Goal: Task Accomplishment & Management: Complete application form

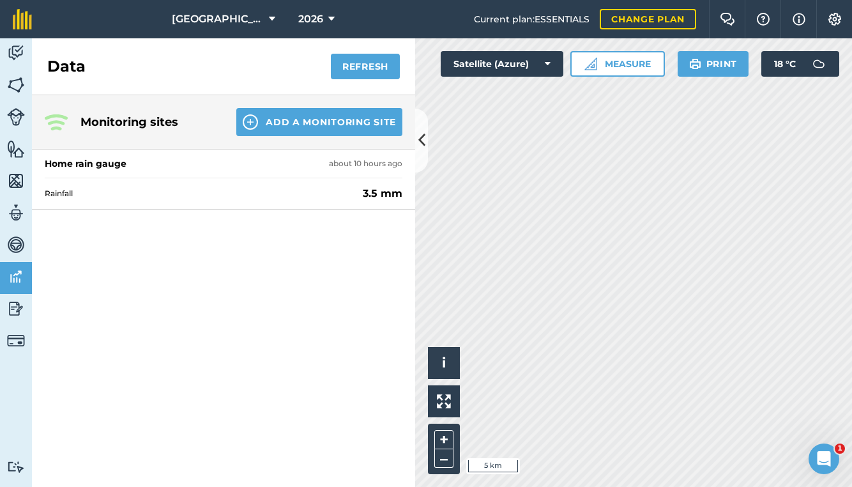
click at [17, 146] on img at bounding box center [16, 148] width 18 height 19
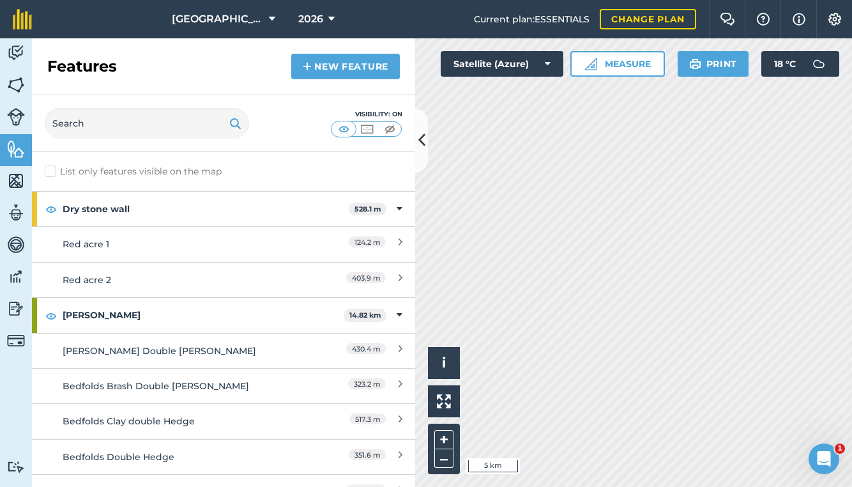
click at [15, 118] on img at bounding box center [16, 117] width 18 height 18
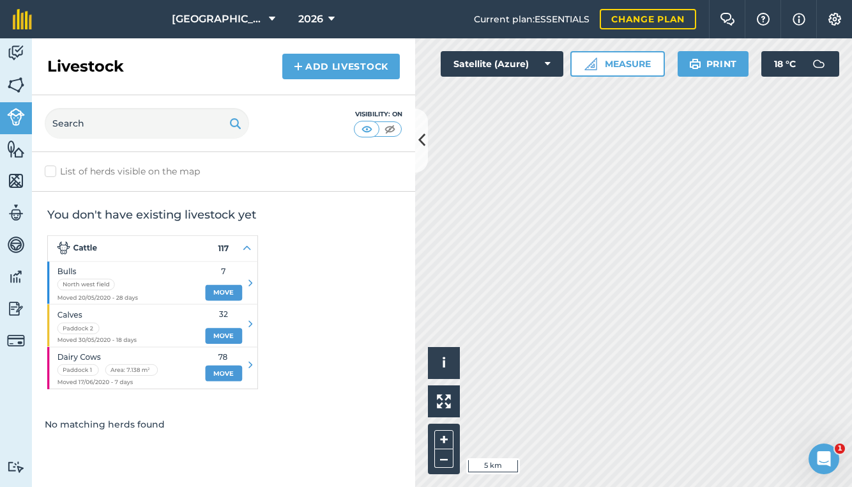
click at [15, 78] on img at bounding box center [16, 84] width 18 height 19
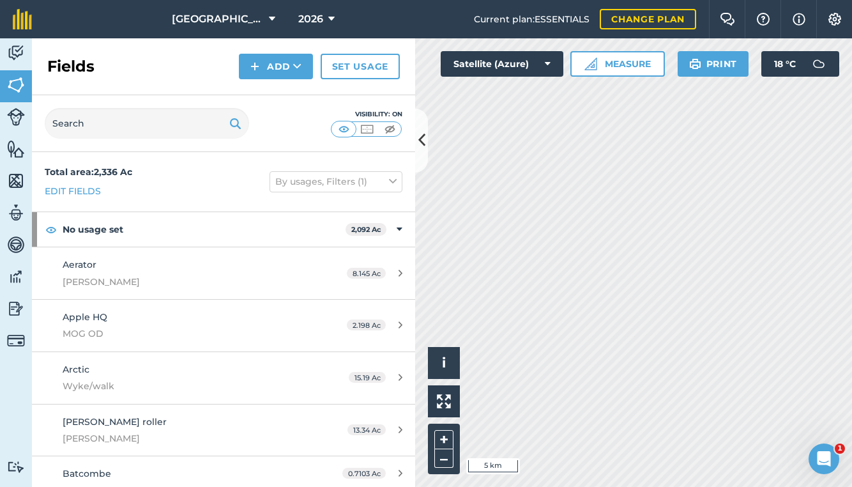
click at [421, 139] on icon at bounding box center [421, 140] width 7 height 22
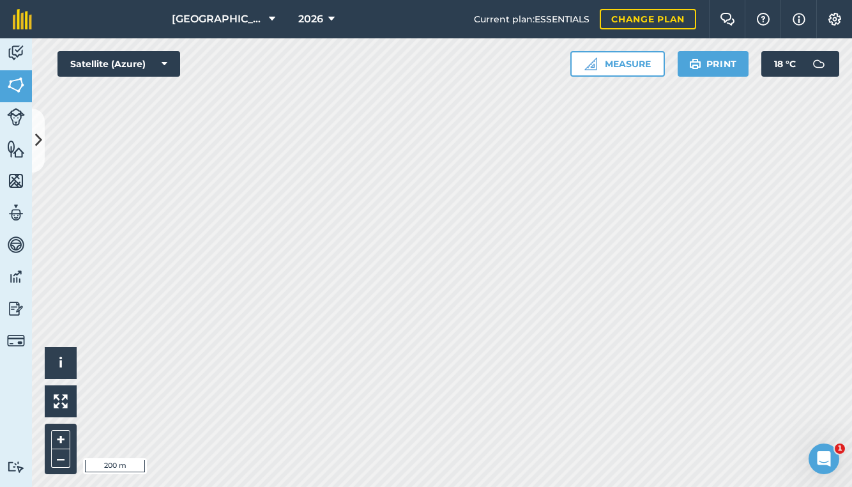
click at [42, 133] on button at bounding box center [38, 141] width 13 height 64
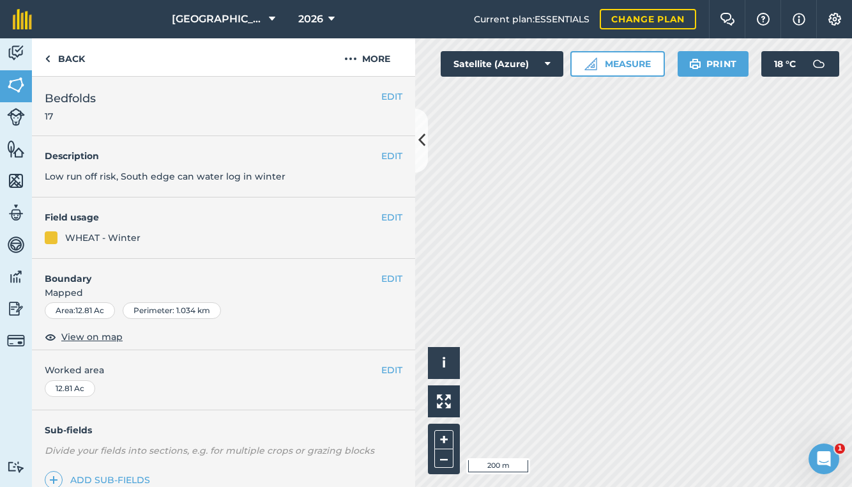
click at [383, 217] on button "EDIT" at bounding box center [391, 217] width 21 height 14
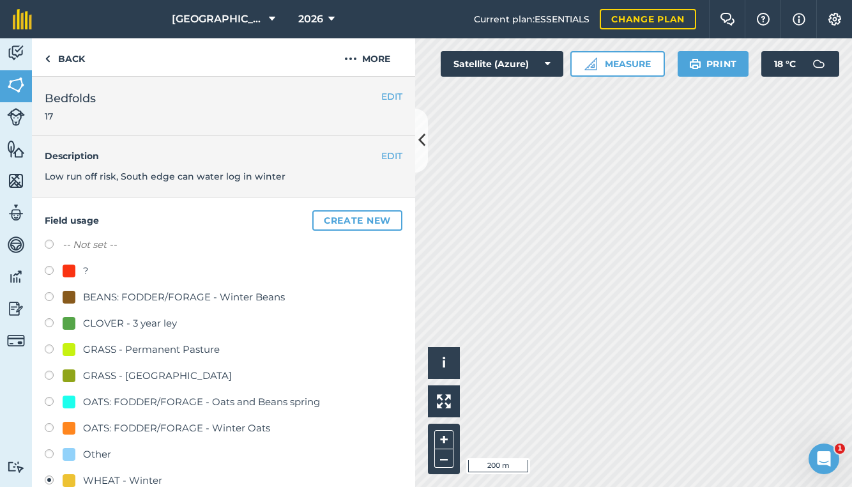
click at [96, 324] on div "CLOVER - 3 year ley" at bounding box center [130, 323] width 94 height 15
radio input "true"
radio input "false"
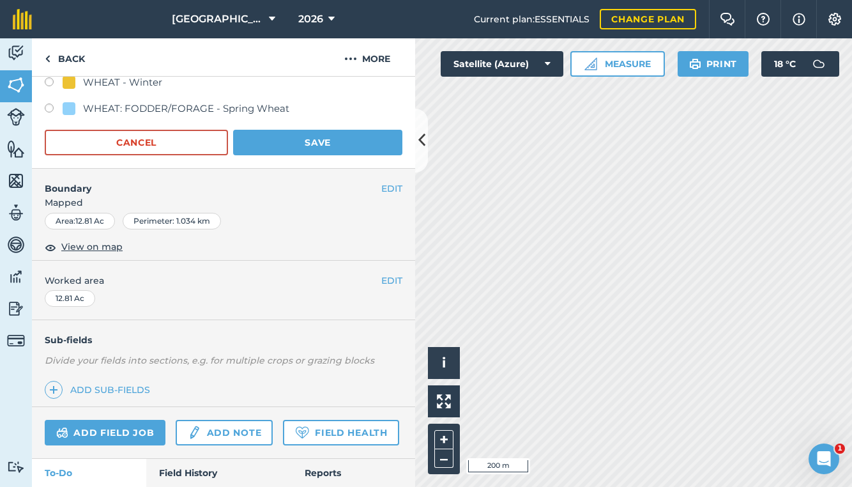
click at [328, 151] on button "Save" at bounding box center [317, 143] width 169 height 26
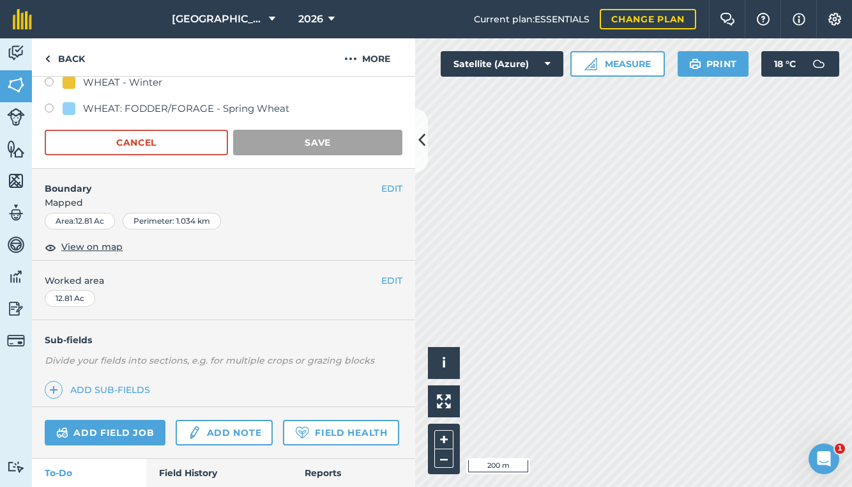
scroll to position [139, 0]
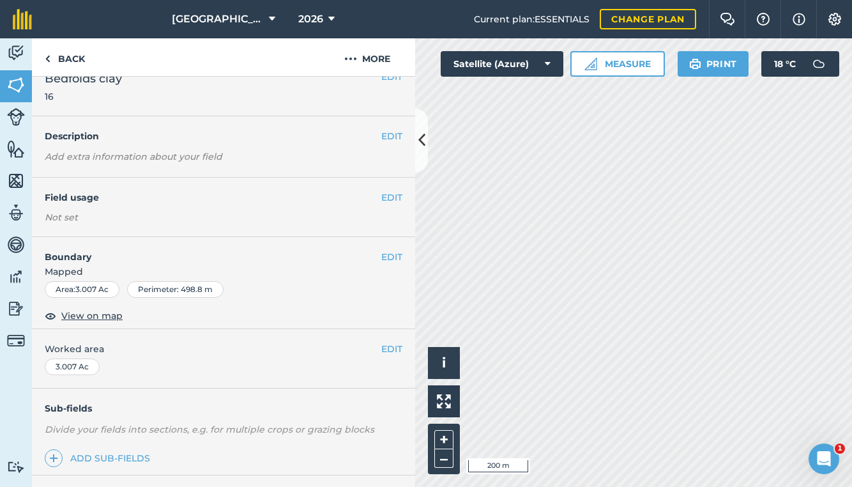
scroll to position [22, 0]
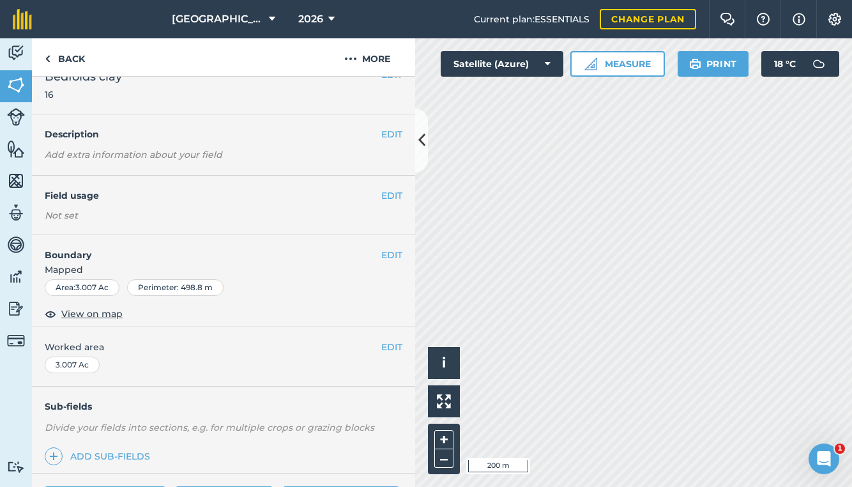
click at [394, 197] on button "EDIT" at bounding box center [391, 195] width 21 height 14
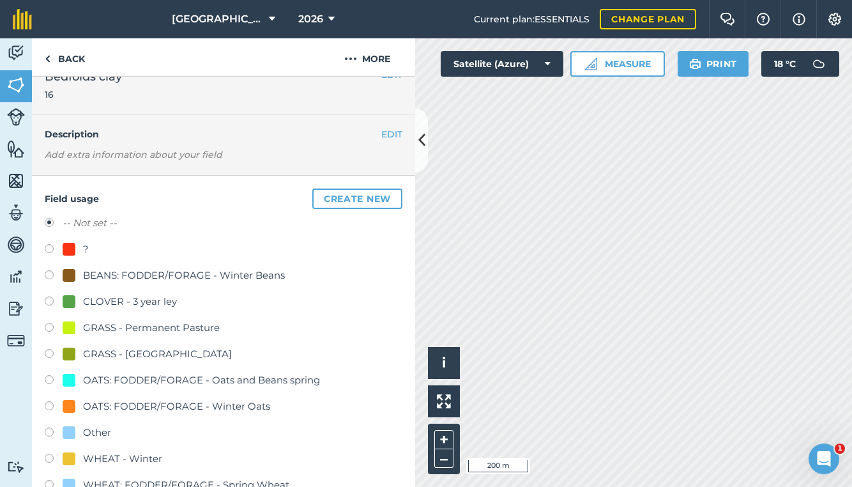
click at [136, 296] on div "CLOVER - 3 year ley" at bounding box center [130, 301] width 94 height 15
radio input "true"
radio input "false"
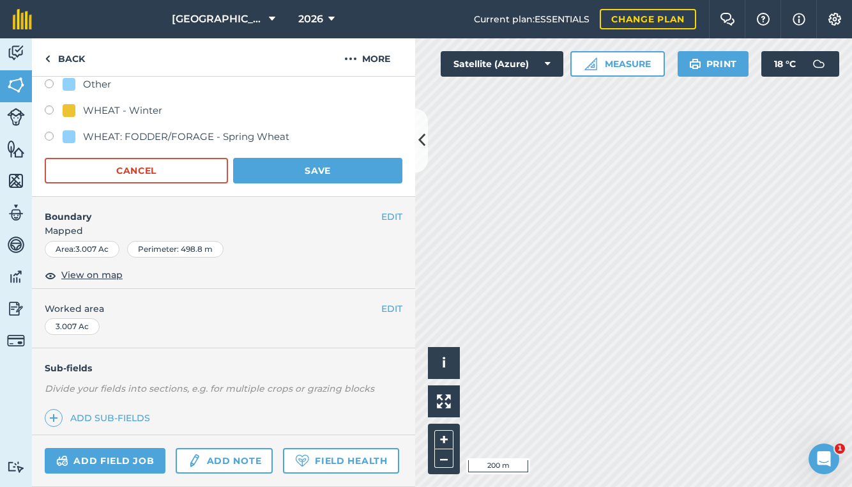
click at [323, 169] on button "Save" at bounding box center [317, 171] width 169 height 26
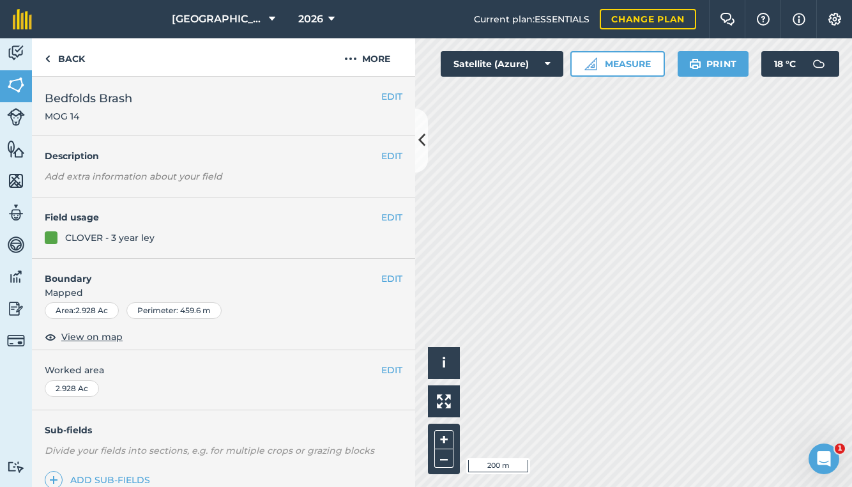
click at [421, 146] on icon at bounding box center [421, 140] width 7 height 22
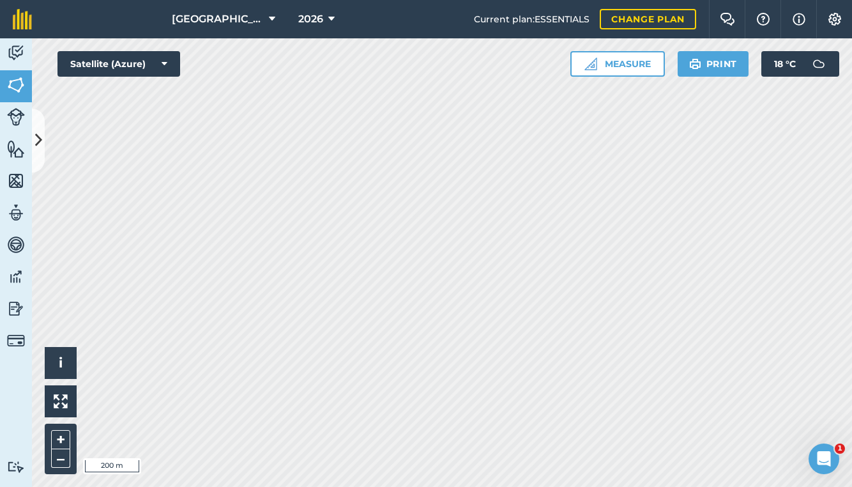
click at [21, 87] on img at bounding box center [16, 84] width 18 height 19
click at [17, 91] on img at bounding box center [16, 84] width 18 height 19
click at [710, 66] on button "Print" at bounding box center [714, 64] width 72 height 26
click at [702, 65] on button "Print" at bounding box center [714, 64] width 72 height 26
click at [707, 68] on button "Print" at bounding box center [714, 64] width 72 height 26
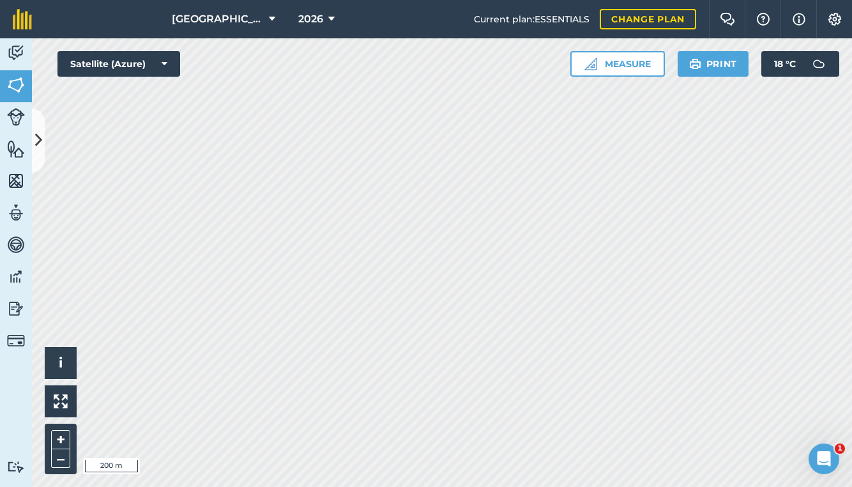
click at [714, 70] on button "Print" at bounding box center [714, 64] width 72 height 26
click at [798, 70] on button "18 ° C" at bounding box center [801, 64] width 78 height 26
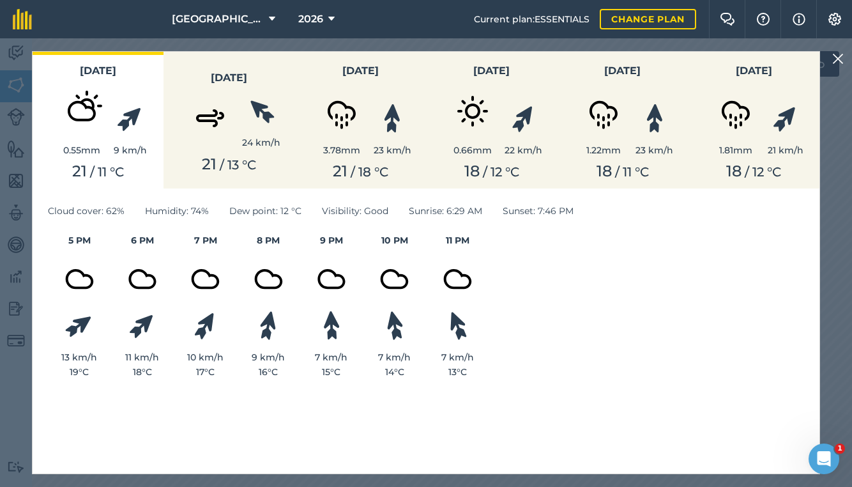
click at [840, 59] on img at bounding box center [839, 58] width 12 height 15
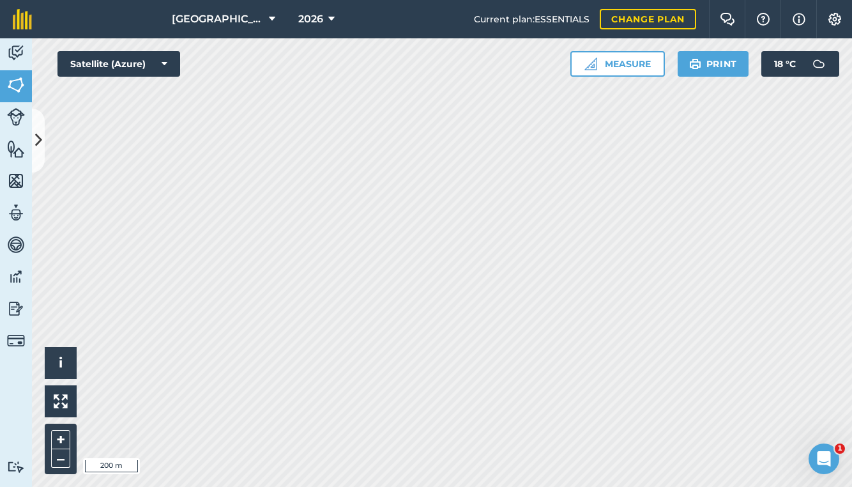
click at [825, 62] on img at bounding box center [819, 64] width 26 height 26
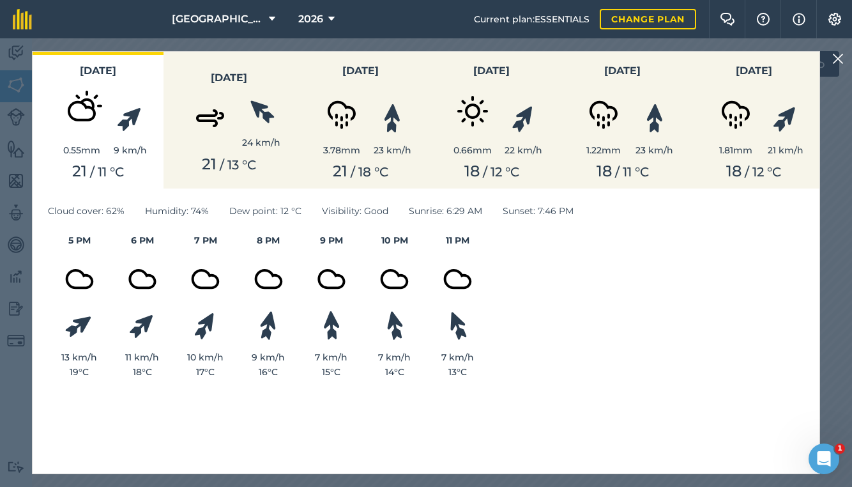
click at [640, 135] on div "23 km/h" at bounding box center [655, 131] width 38 height 54
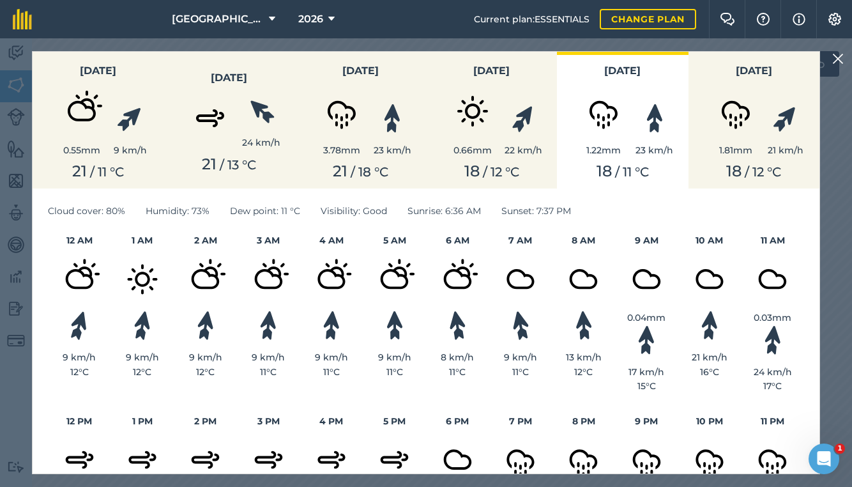
click at [749, 143] on div "1.81 mm" at bounding box center [736, 150] width 64 height 14
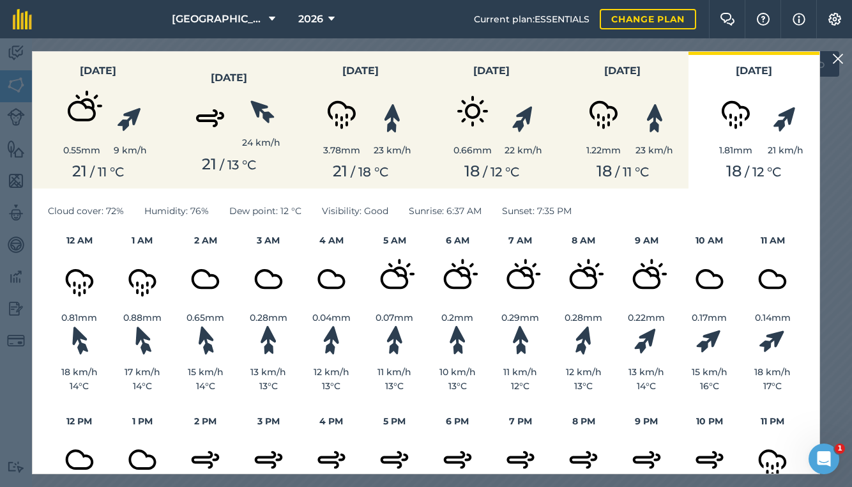
click at [840, 59] on img at bounding box center [839, 58] width 12 height 15
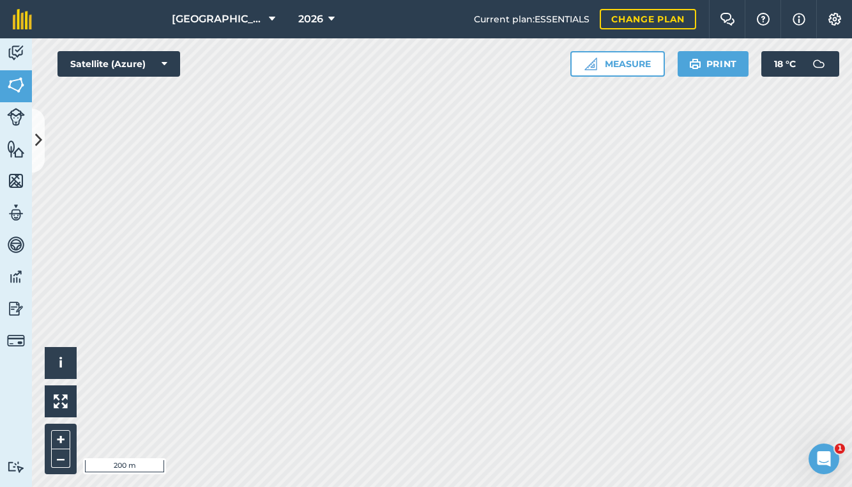
click at [40, 139] on icon at bounding box center [38, 140] width 7 height 22
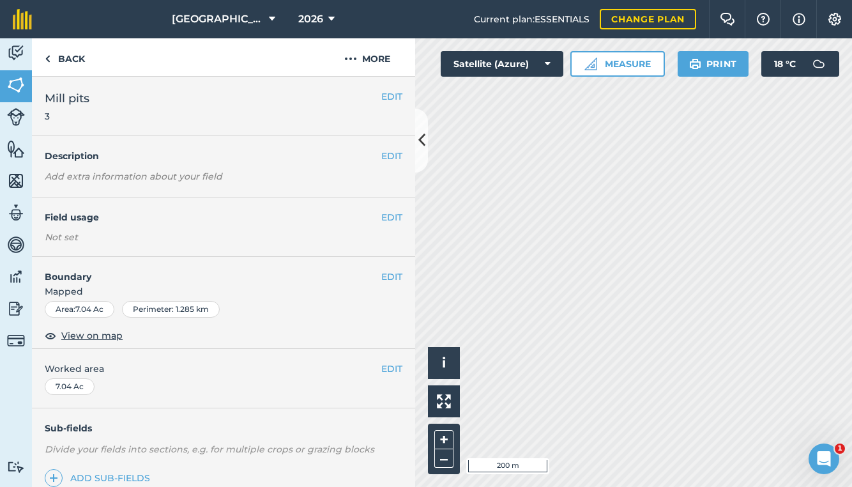
click at [24, 52] on img at bounding box center [16, 52] width 18 height 19
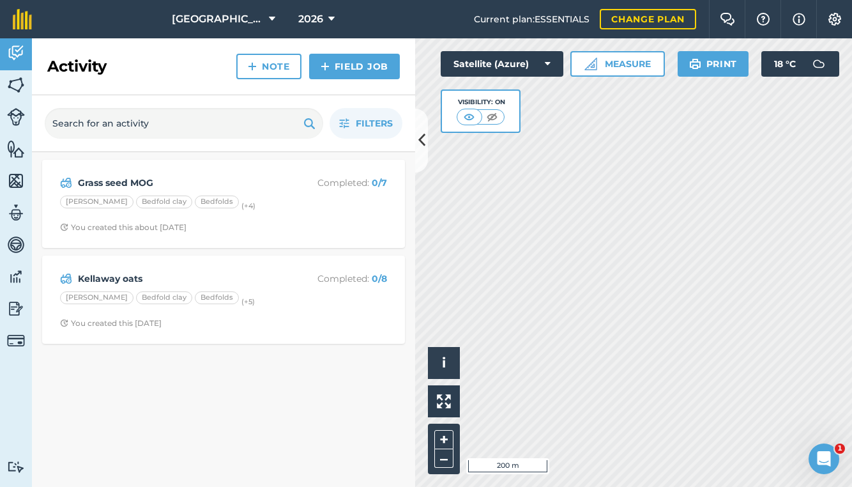
click at [345, 67] on link "Field Job" at bounding box center [354, 67] width 91 height 26
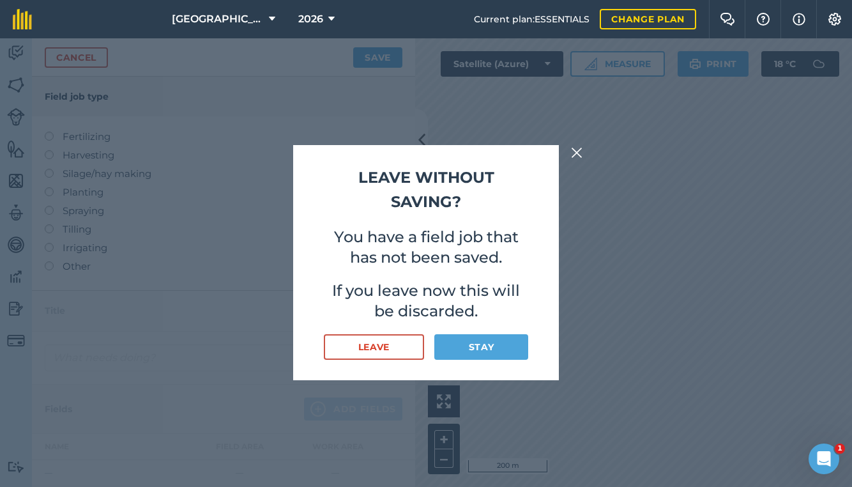
click at [409, 342] on button "Leave" at bounding box center [374, 347] width 100 height 26
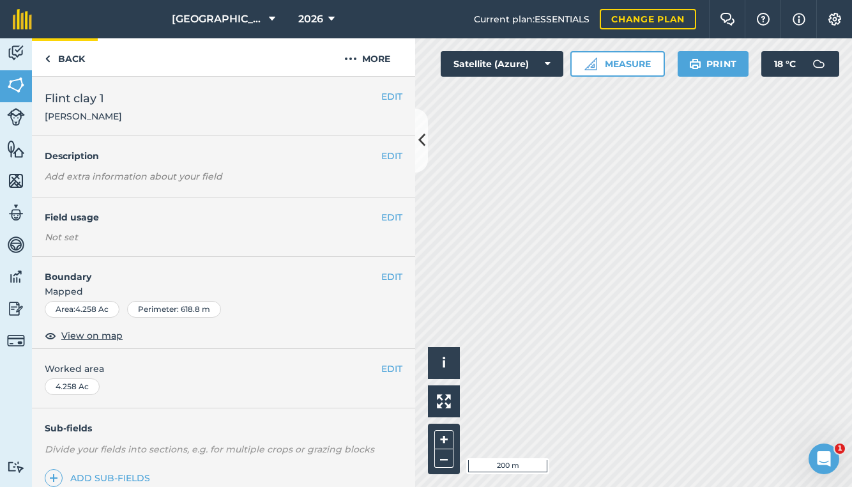
click at [68, 61] on link "Back" at bounding box center [65, 57] width 66 height 38
click at [17, 54] on img at bounding box center [16, 52] width 18 height 19
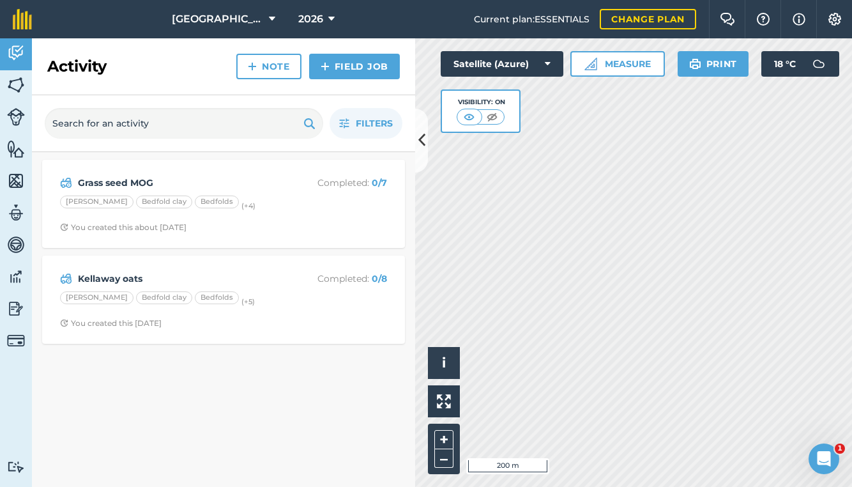
click at [364, 63] on link "Field Job" at bounding box center [354, 67] width 91 height 26
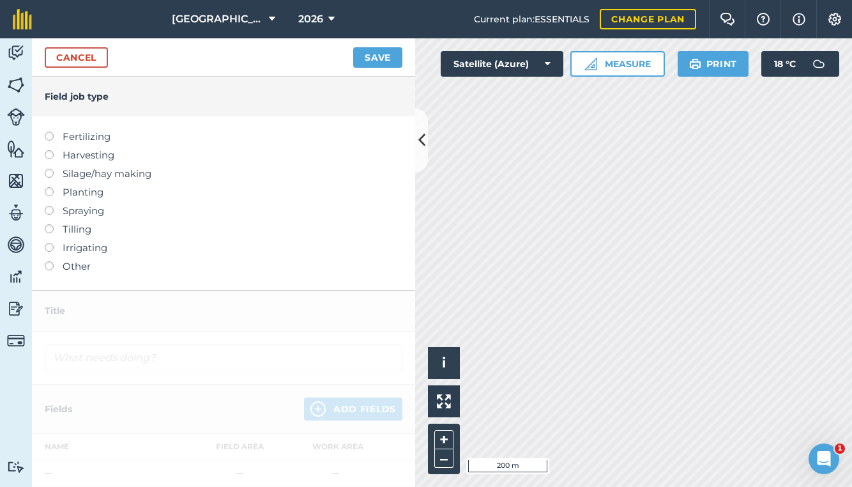
click at [75, 155] on label "Harvesting" at bounding box center [224, 155] width 358 height 15
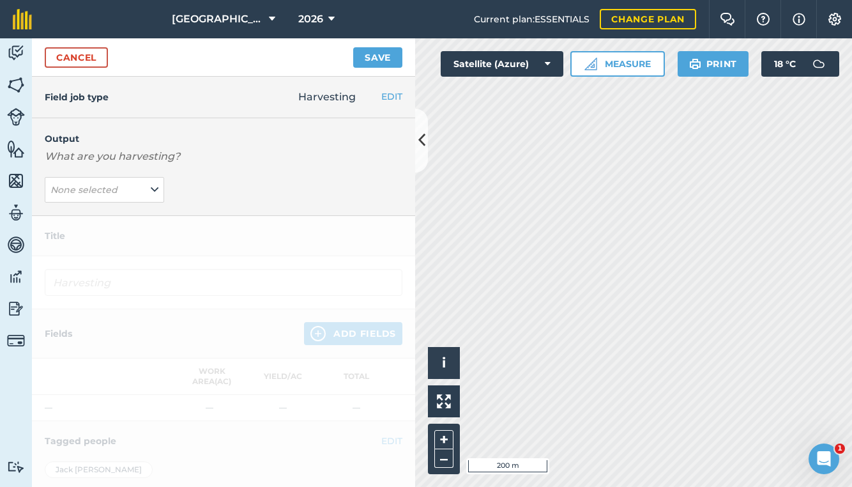
click at [80, 187] on em "None selected" at bounding box center [83, 190] width 67 height 12
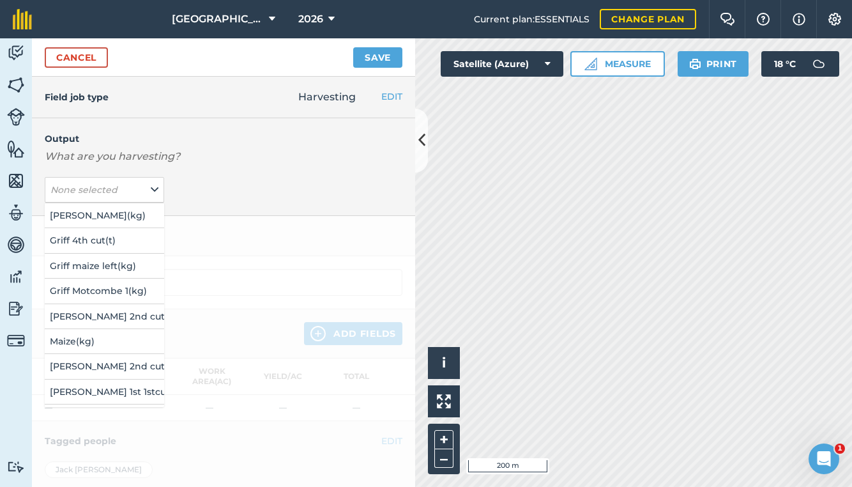
click at [89, 263] on button "[PERSON_NAME] left ( kg )" at bounding box center [104, 266] width 119 height 24
type input "Harvesting [PERSON_NAME] left"
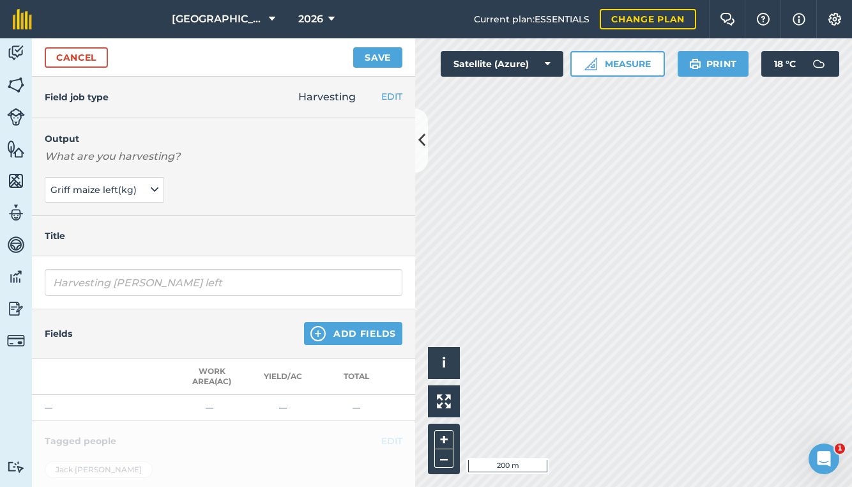
click at [350, 337] on button "Add Fields" at bounding box center [353, 333] width 98 height 23
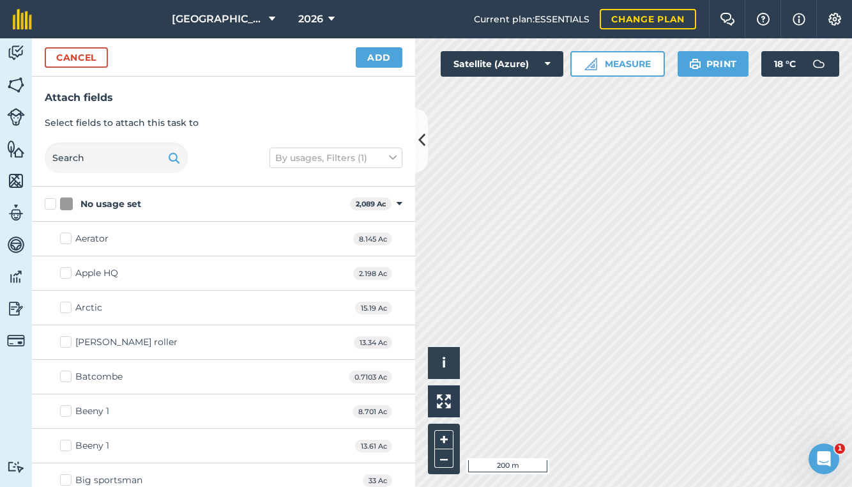
checkbox input "true"
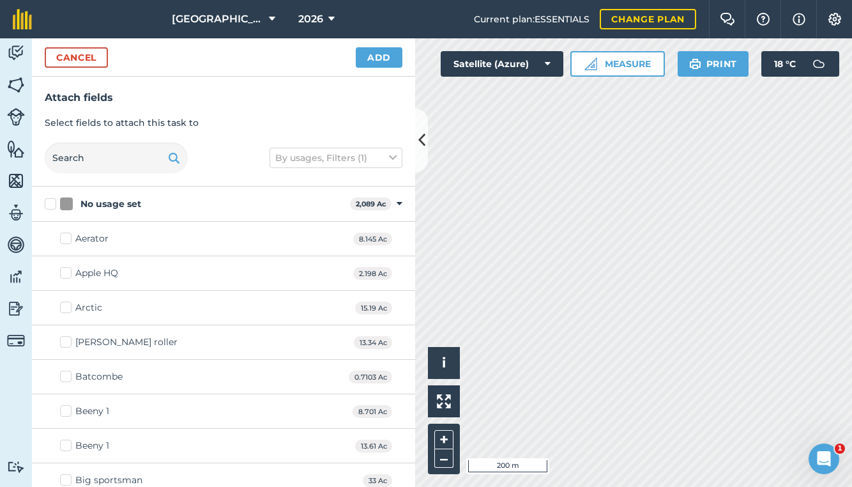
checkbox input "true"
checkbox input "false"
checkbox input "true"
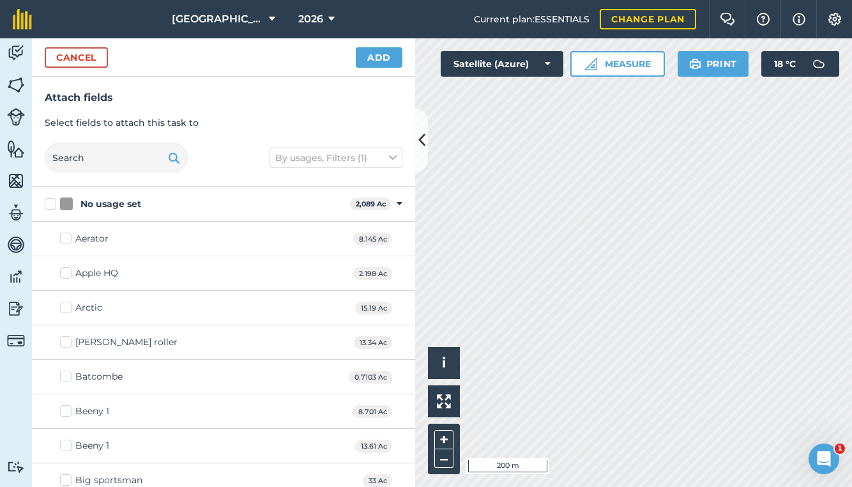
checkbox input "true"
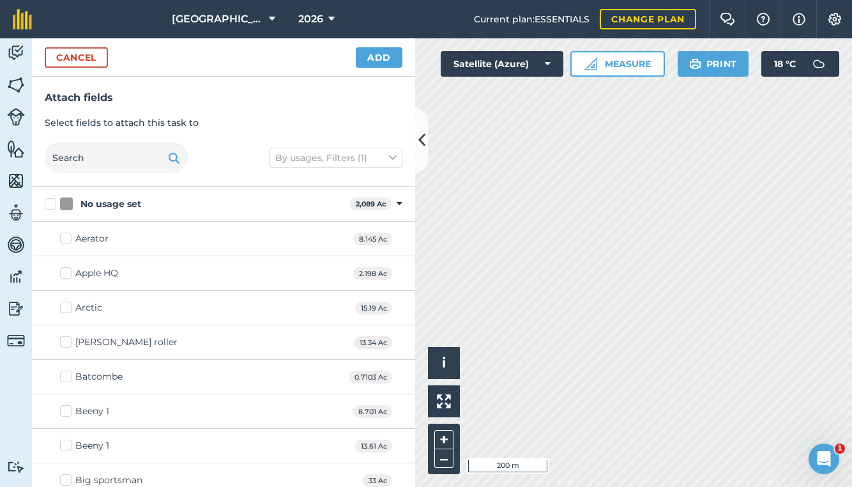
checkbox input "true"
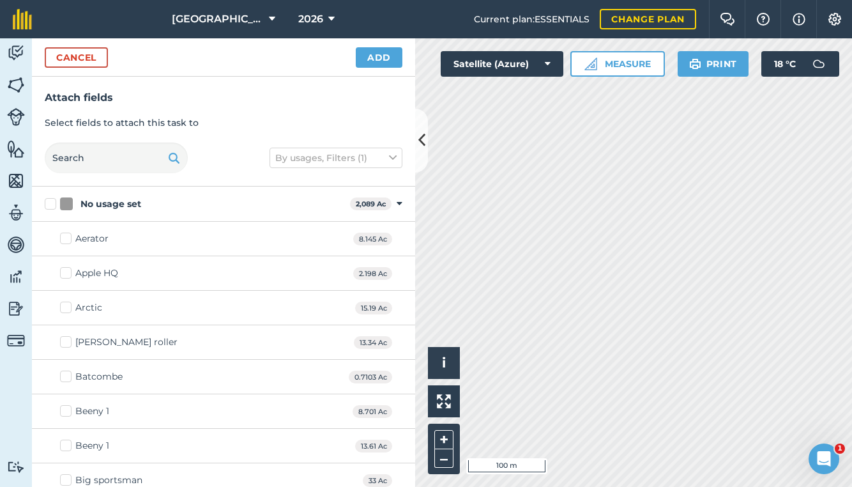
checkbox input "true"
click at [381, 58] on button "Add" at bounding box center [379, 57] width 47 height 20
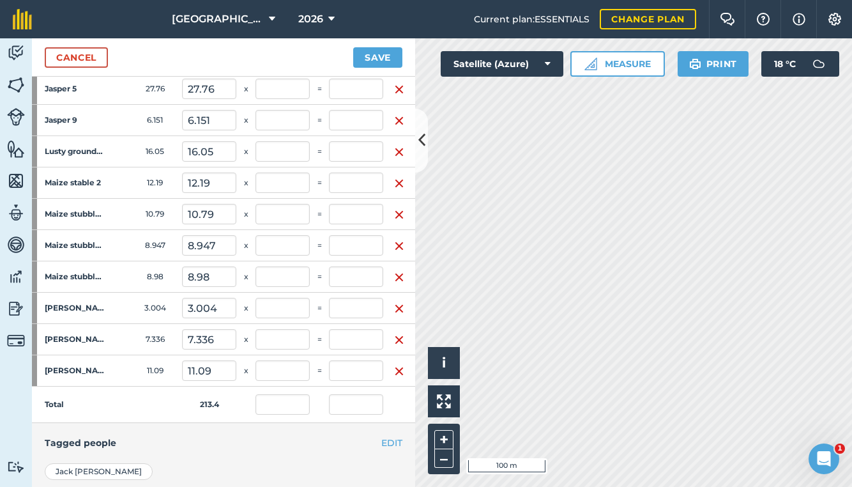
scroll to position [618, 0]
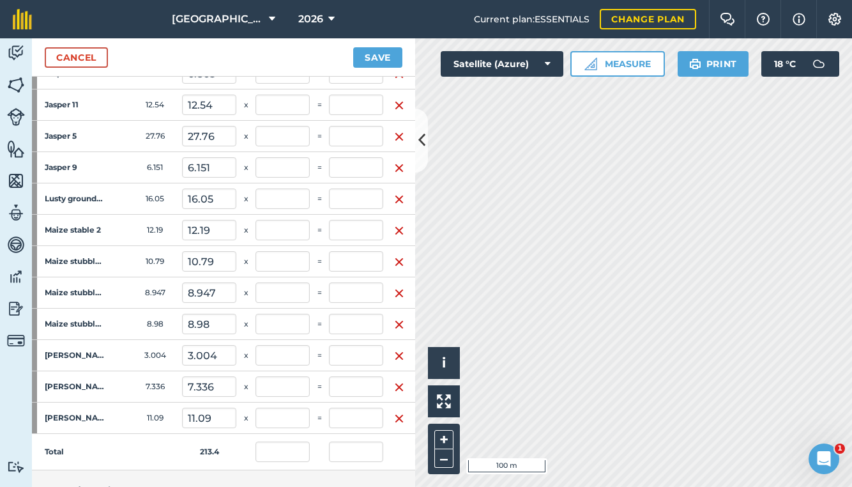
click at [388, 60] on button "Save" at bounding box center [377, 57] width 49 height 20
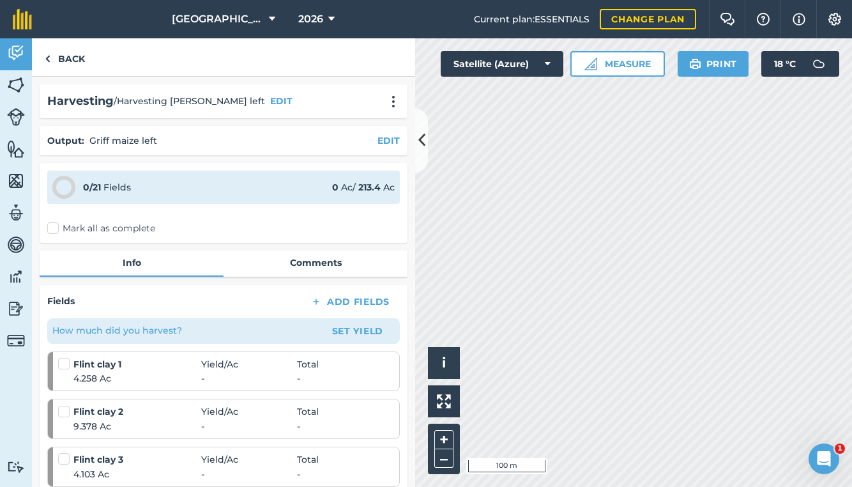
click at [422, 132] on icon at bounding box center [421, 140] width 7 height 22
